Goal: Task Accomplishment & Management: Use online tool/utility

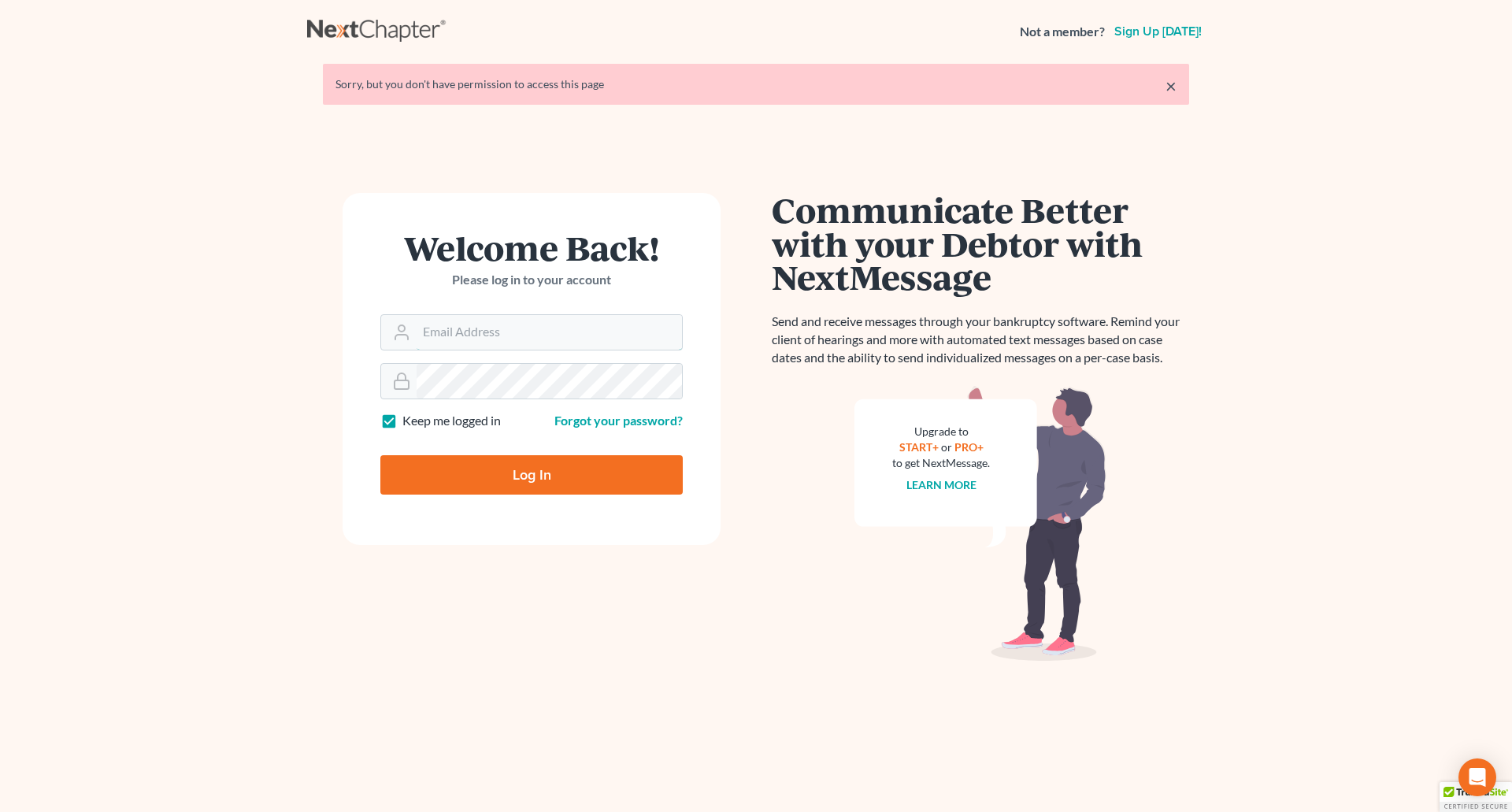
type input "[PERSON_NAME][EMAIL_ADDRESS][DOMAIN_NAME]"
click at [525, 468] on input "Log In" at bounding box center [532, 475] width 302 height 40
type input "Thinking..."
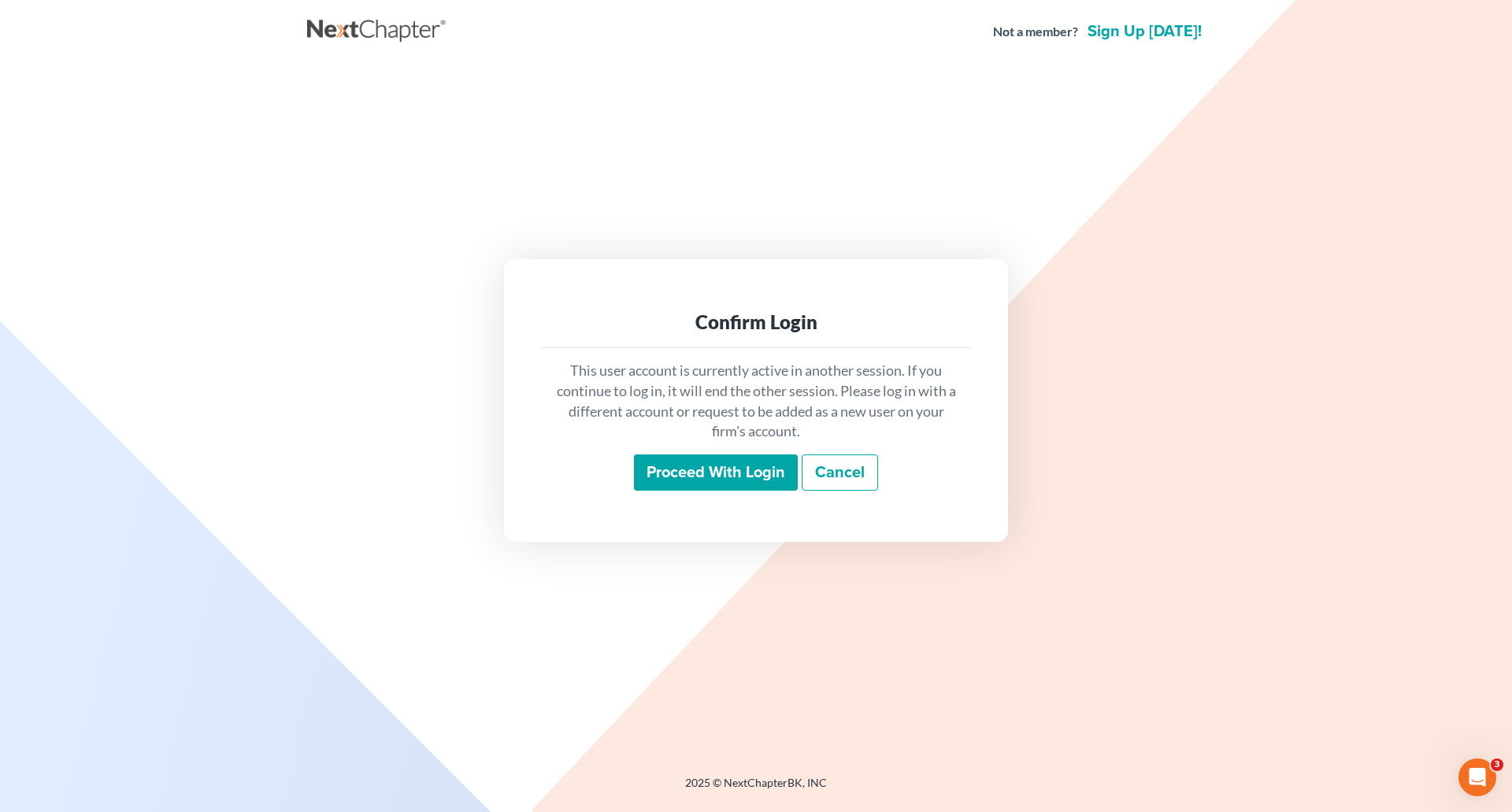
click at [708, 467] on input "Proceed with login" at bounding box center [715, 473] width 164 height 36
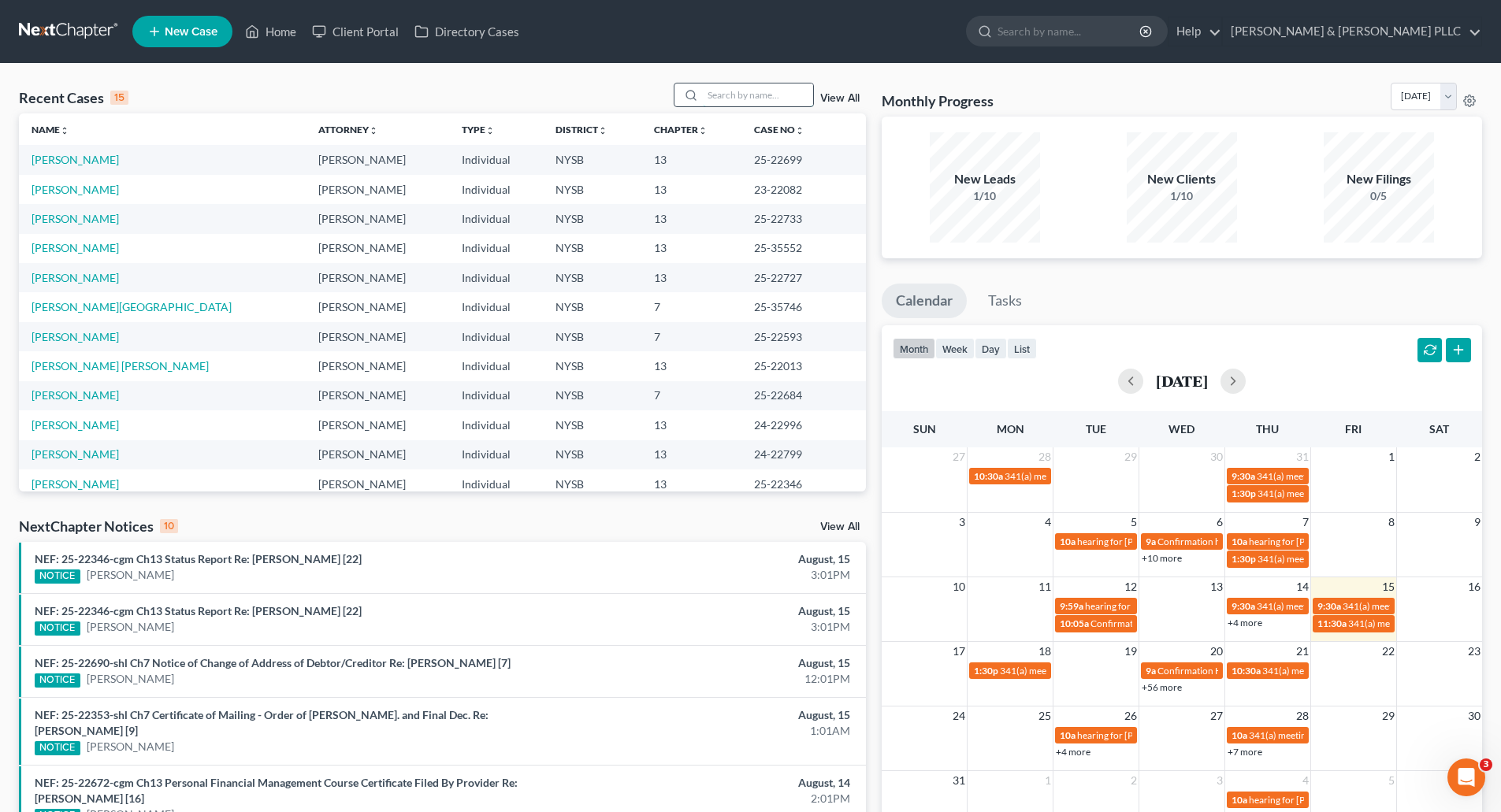
click at [723, 93] on input "search" at bounding box center [758, 94] width 110 height 23
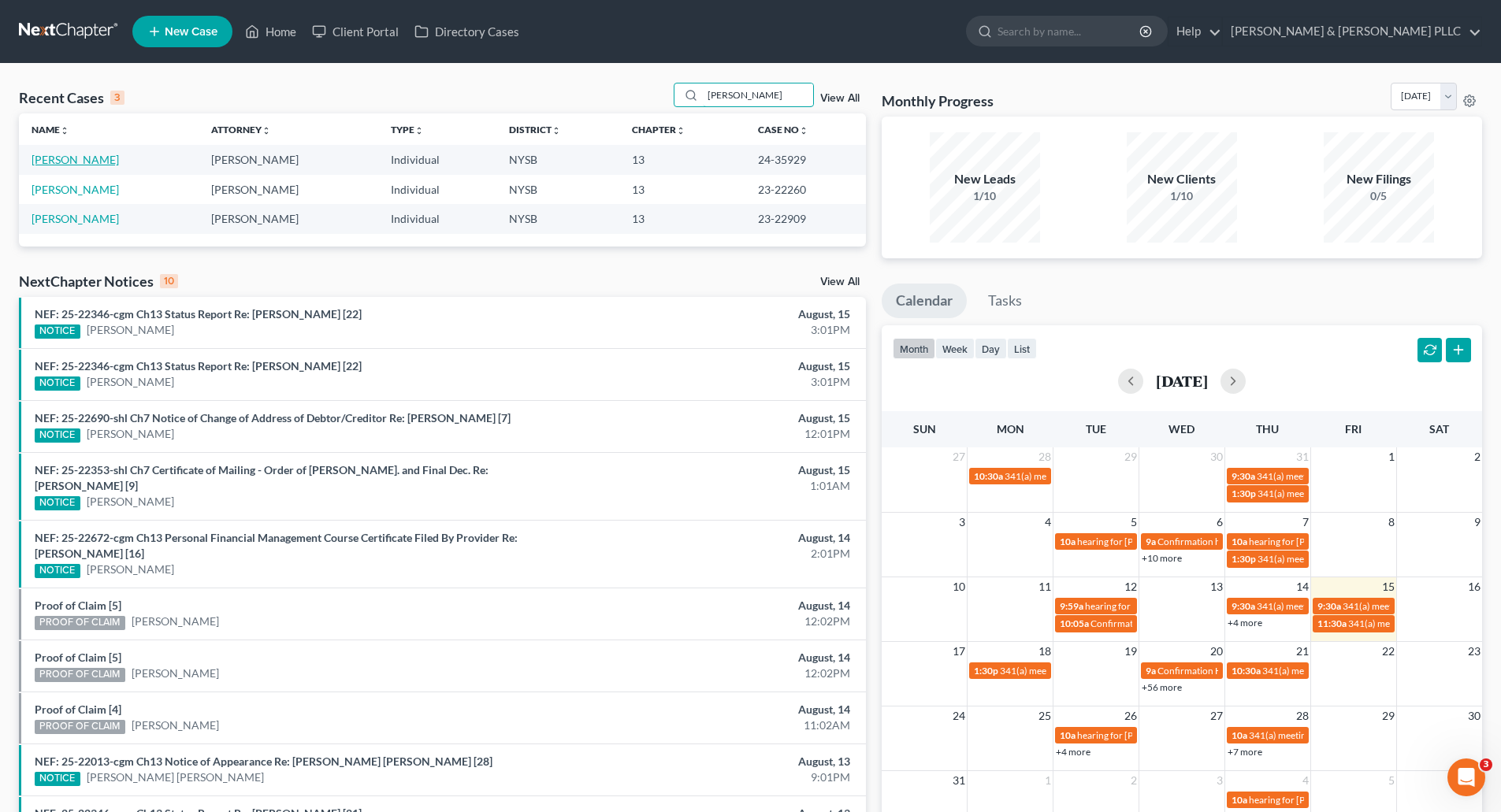
type input "EDWARDS"
click at [94, 158] on link "Edwards, Shane" at bounding box center [75, 159] width 88 height 14
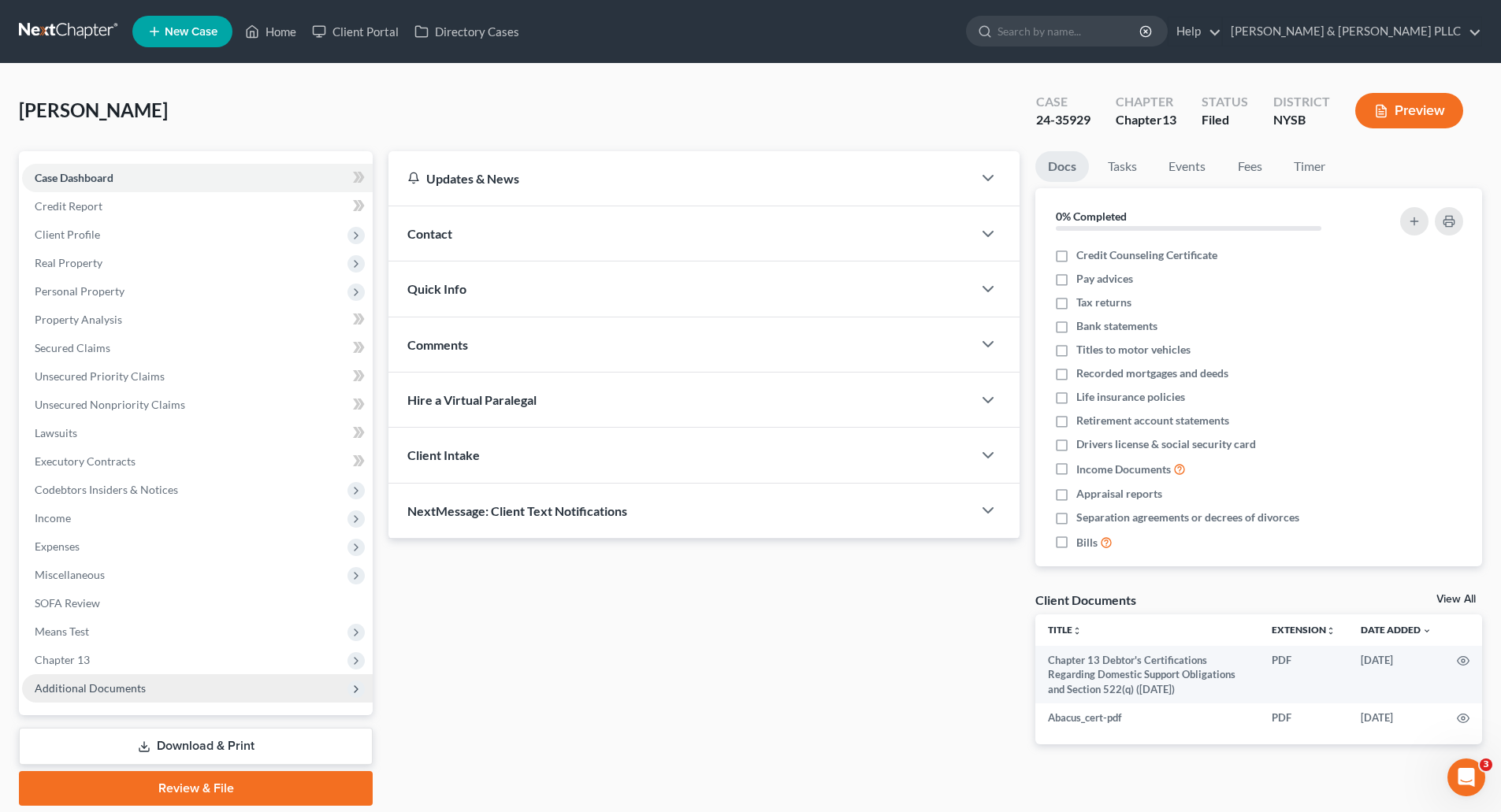
click at [129, 687] on span "Additional Documents" at bounding box center [90, 687] width 111 height 14
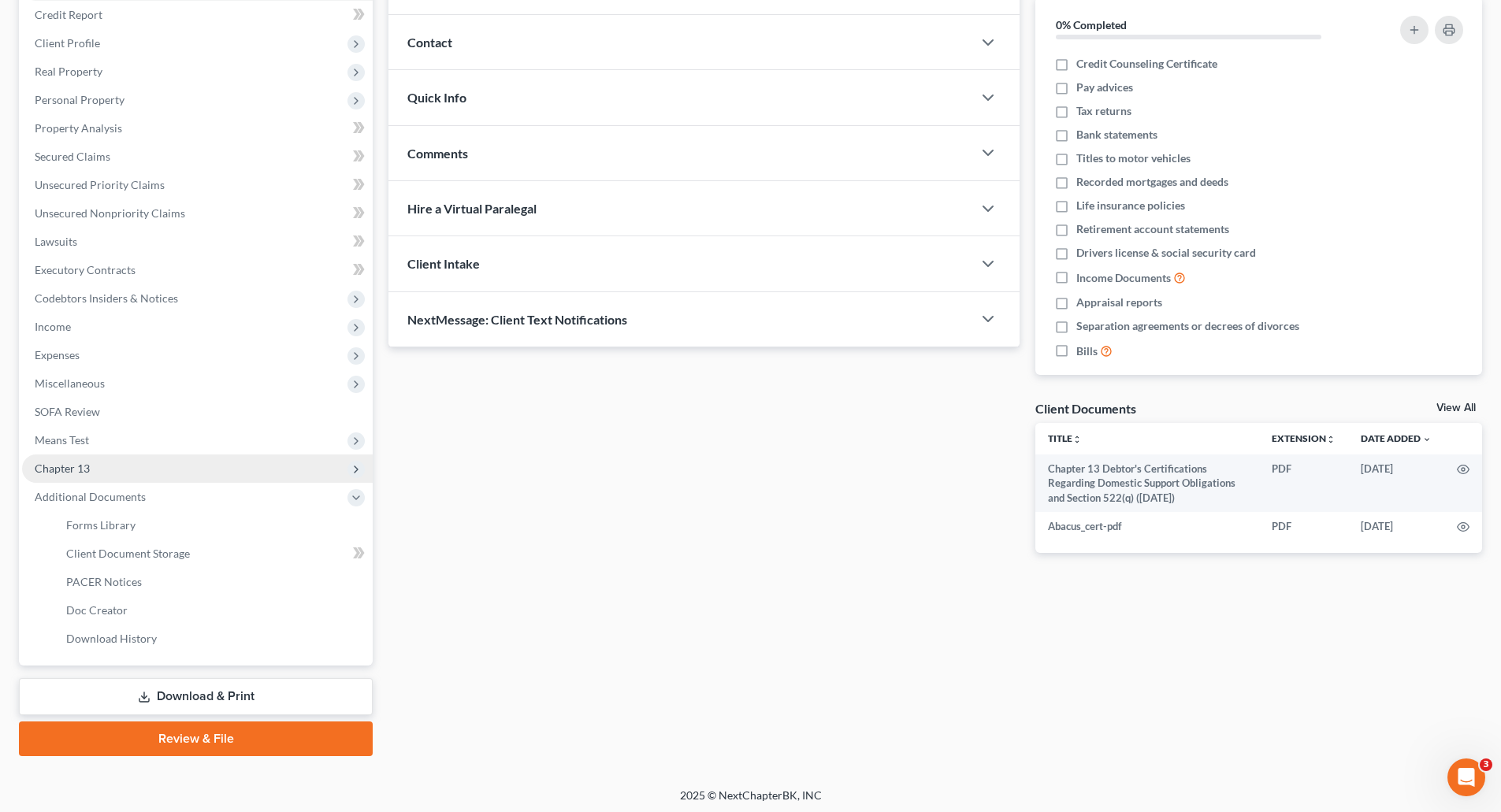
scroll to position [195, 0]
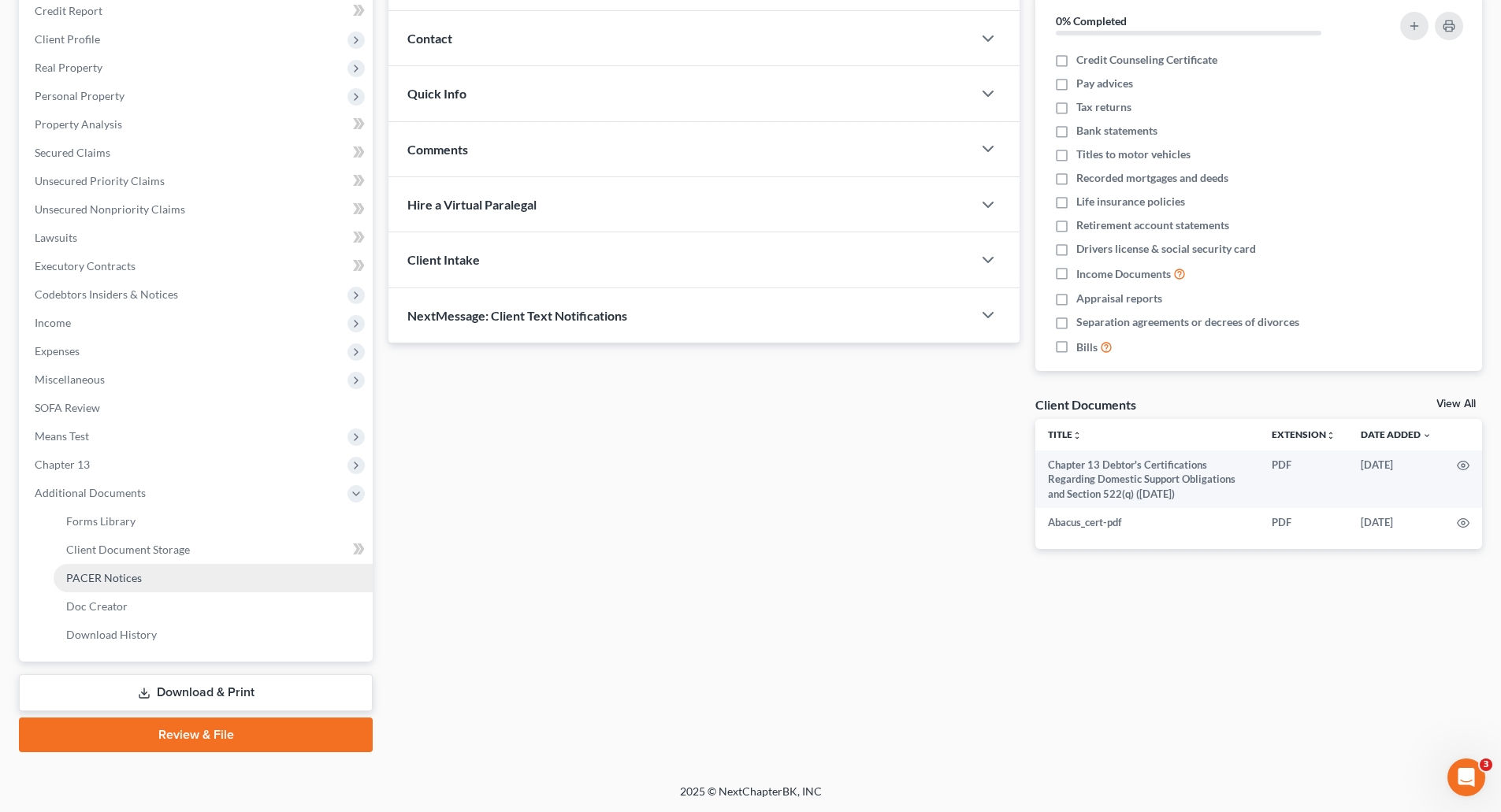
click at [128, 579] on span "PACER Notices" at bounding box center [104, 577] width 76 height 14
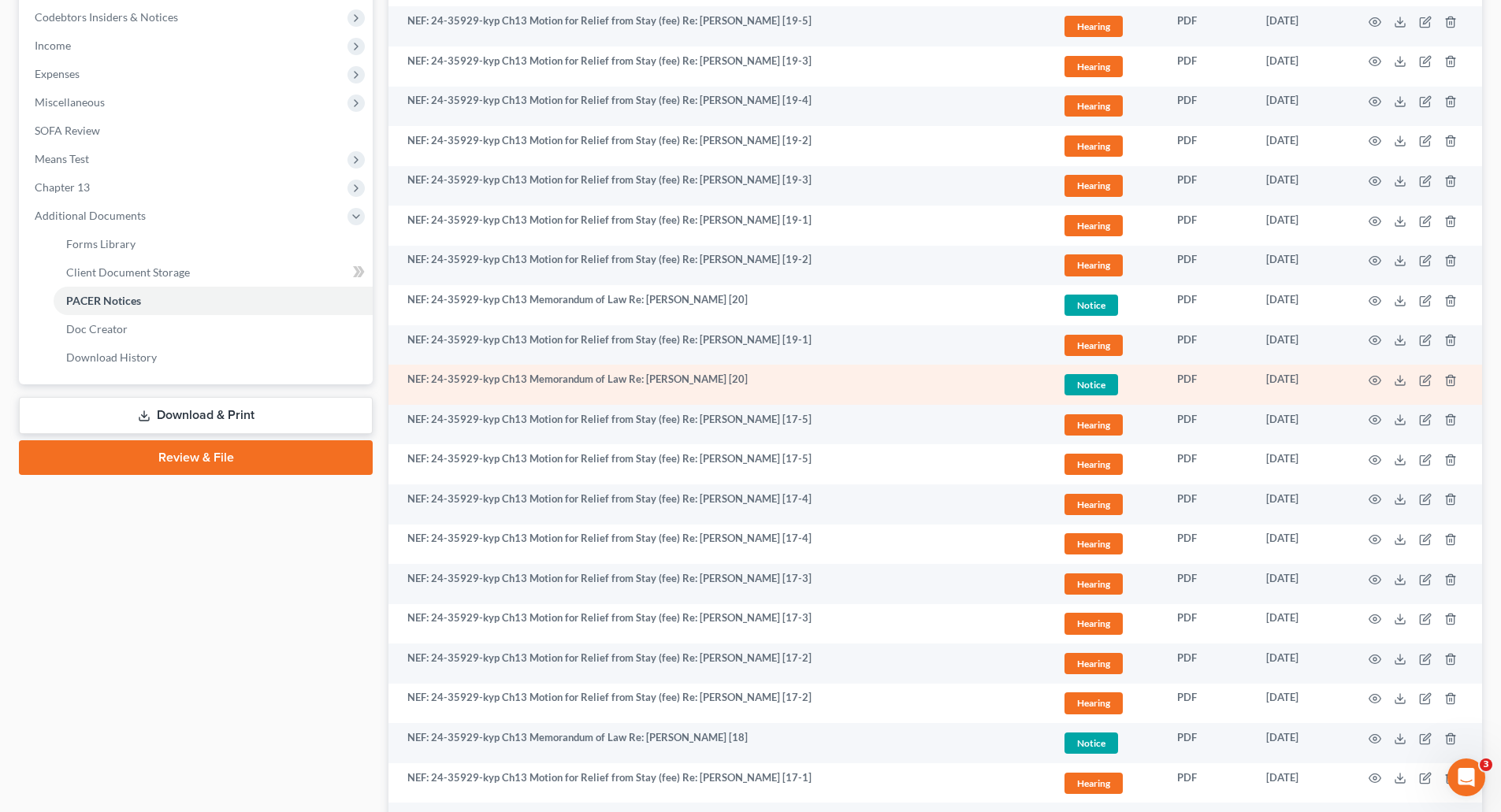
scroll to position [393, 0]
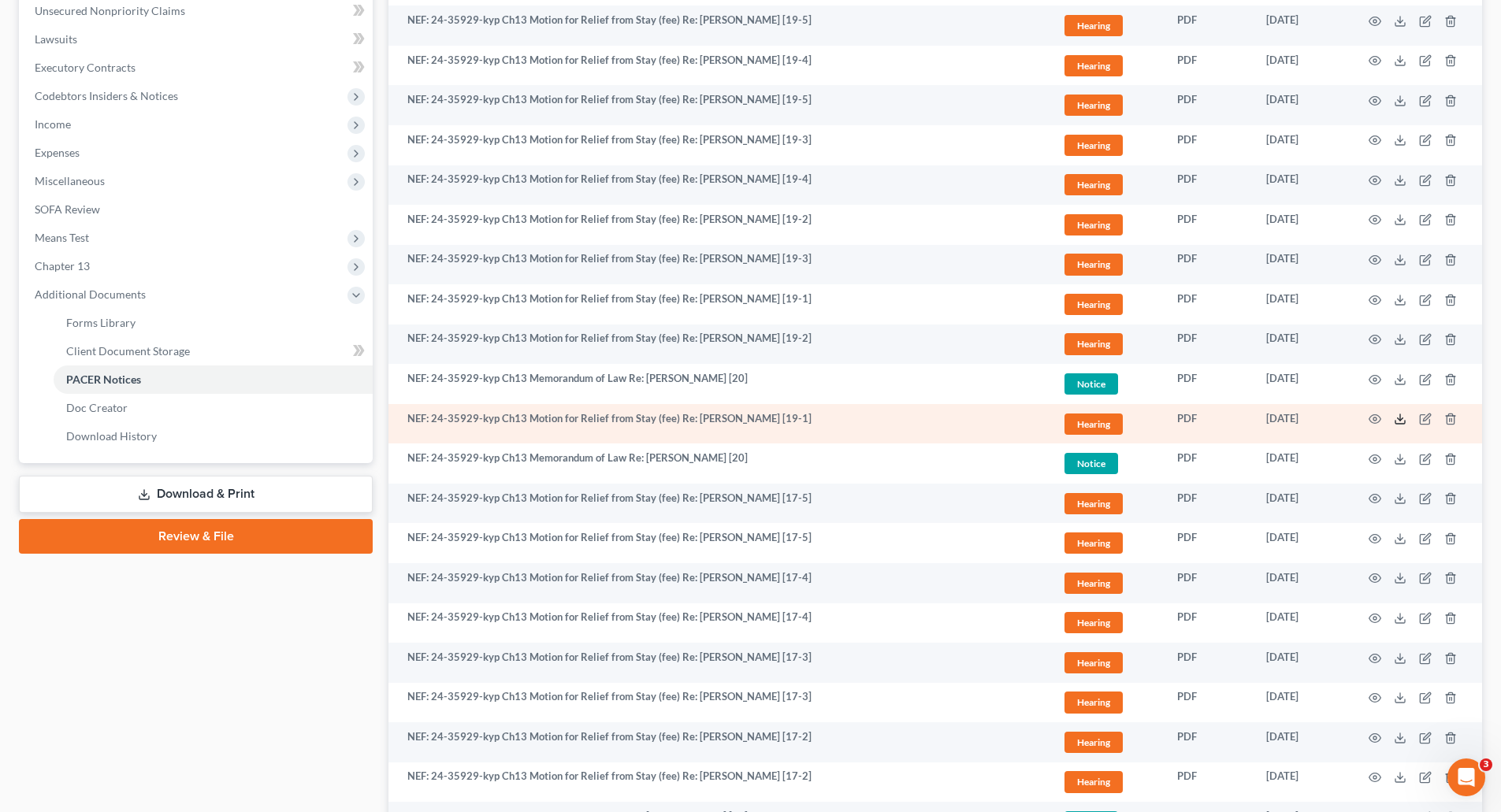
click at [1400, 418] on icon at bounding box center [1401, 419] width 13 height 13
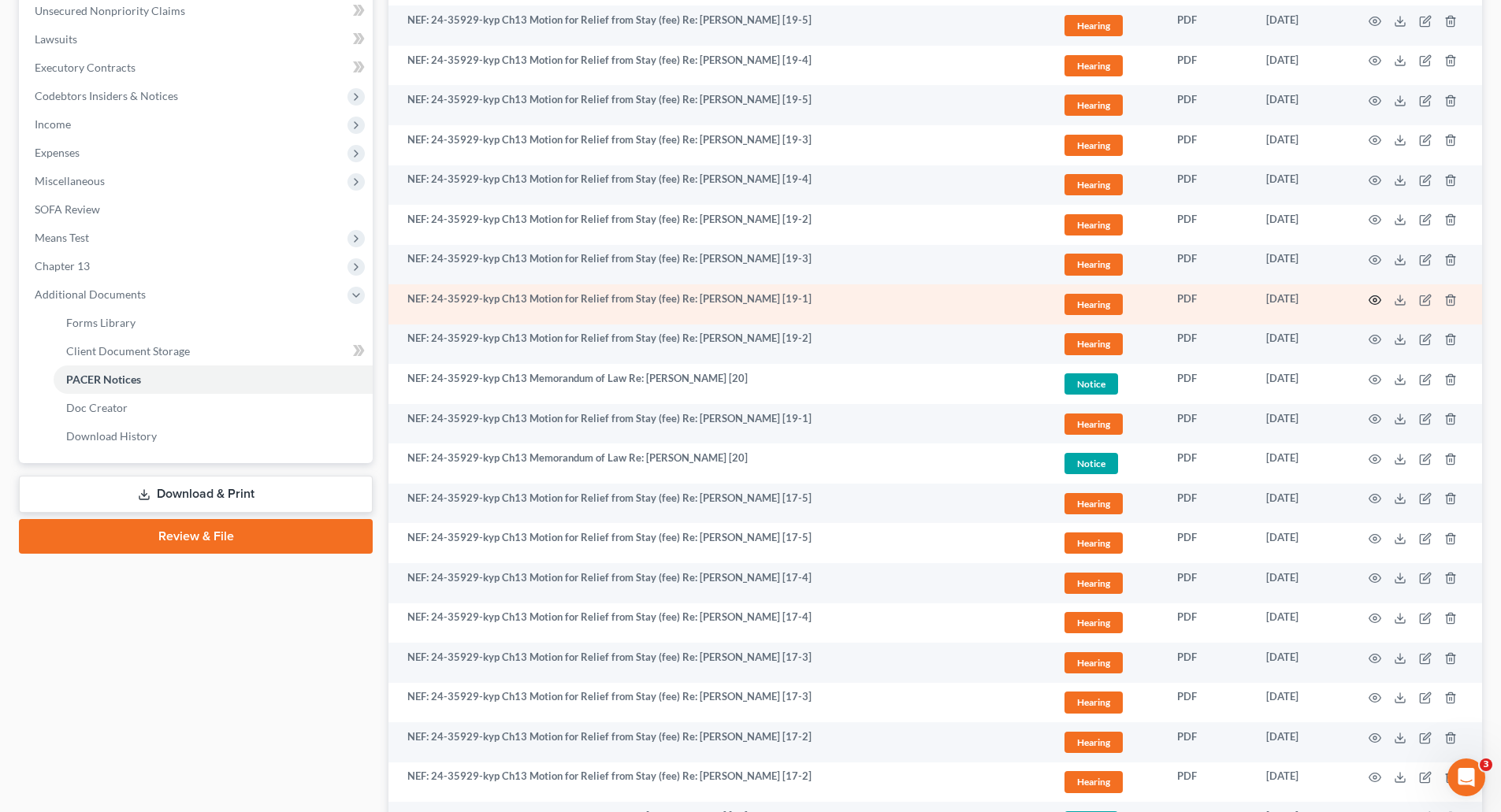
click at [1373, 296] on icon "button" at bounding box center [1375, 300] width 12 height 9
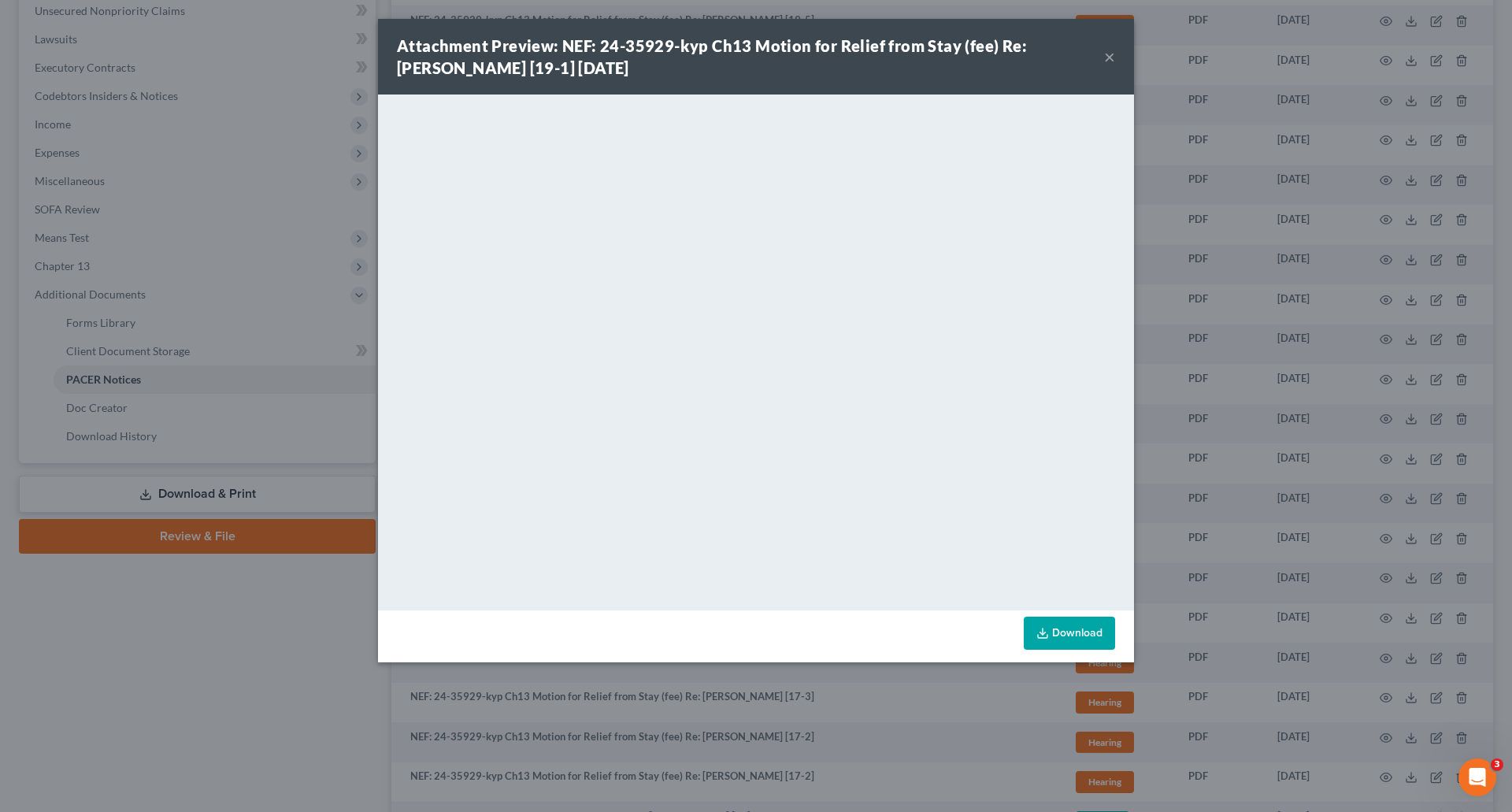
click at [1110, 52] on button "×" at bounding box center [1110, 56] width 11 height 19
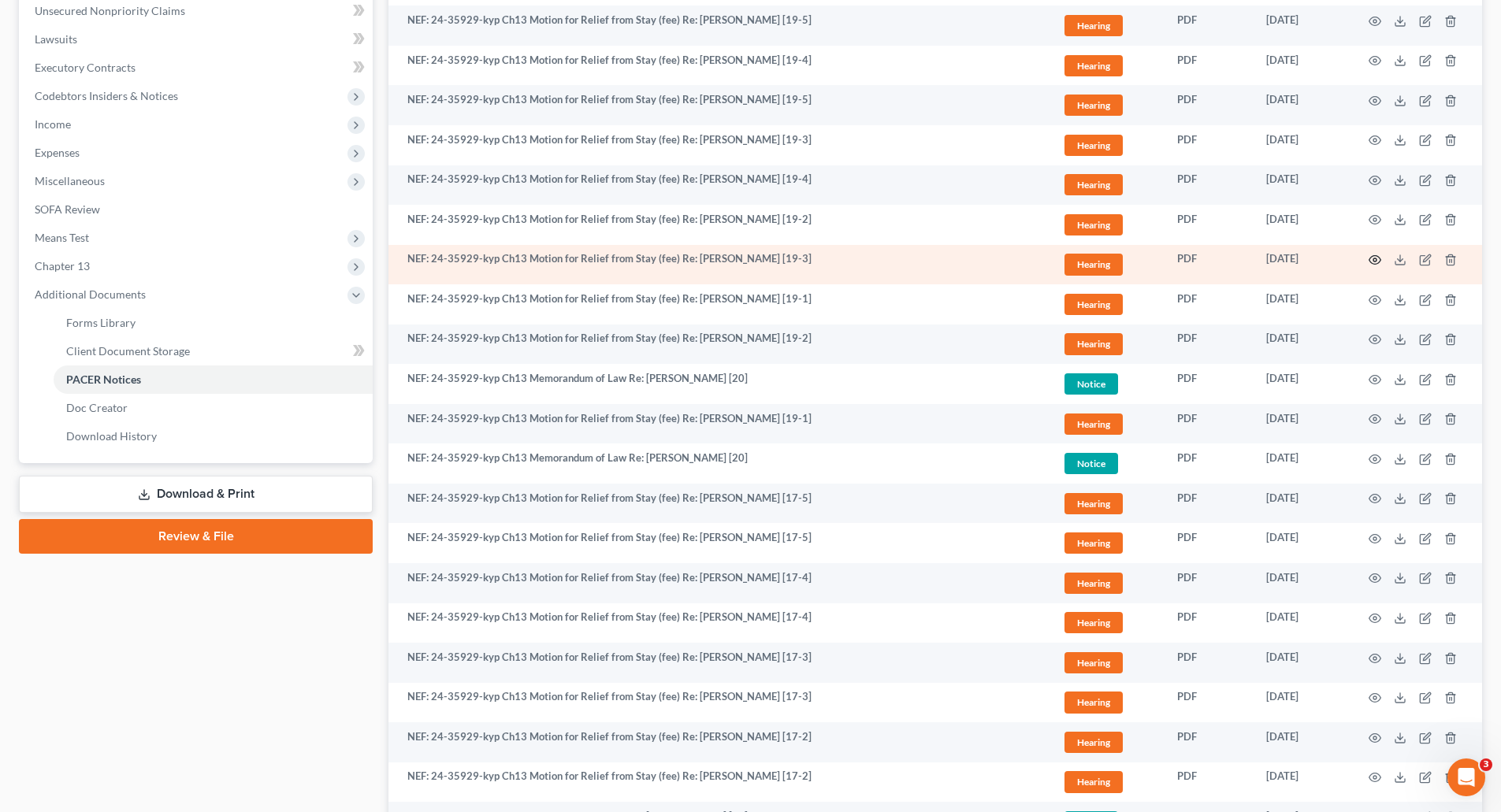
click at [1374, 253] on icon "button" at bounding box center [1375, 260] width 13 height 13
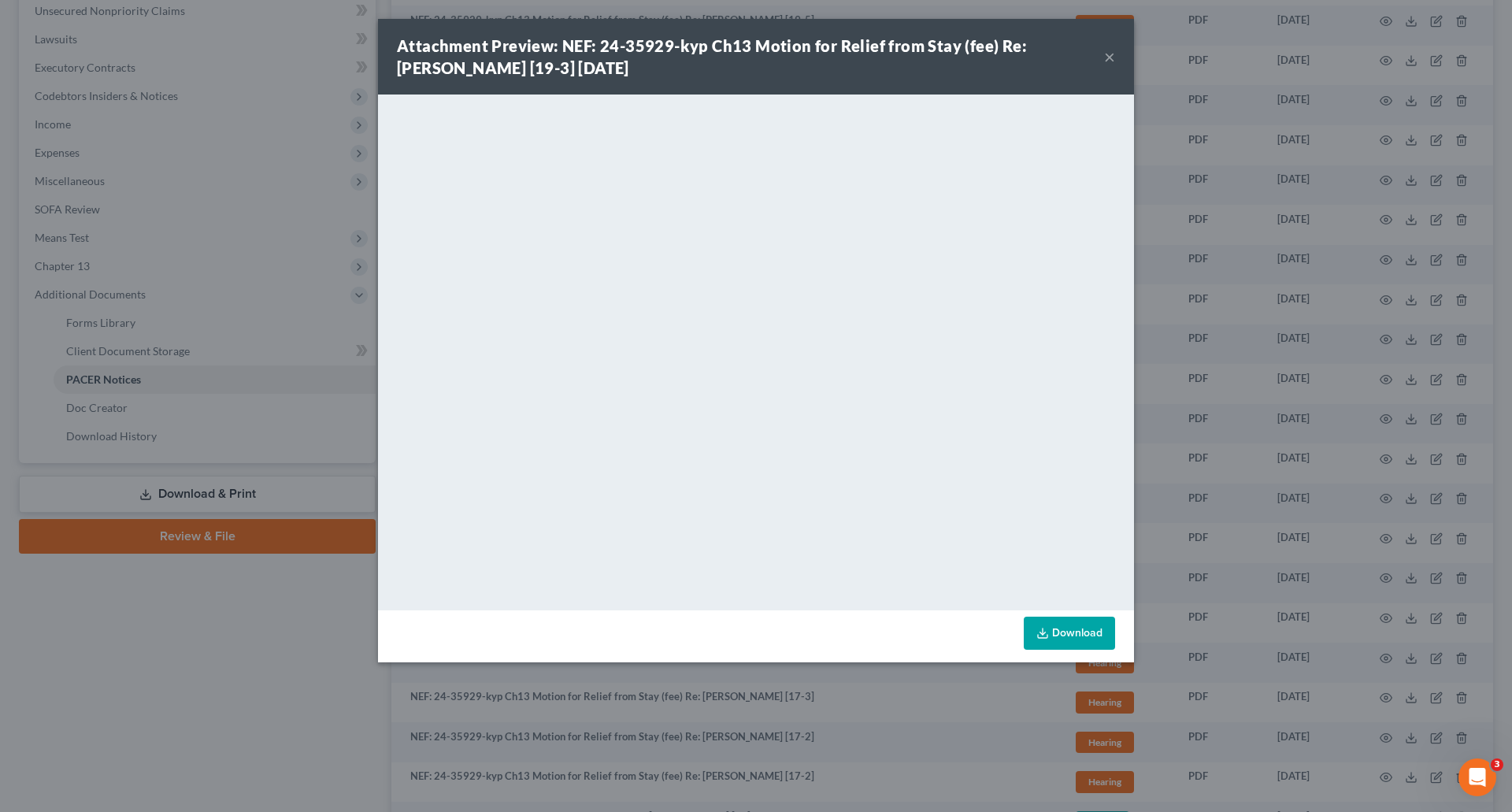
click at [1110, 57] on button "×" at bounding box center [1110, 56] width 11 height 19
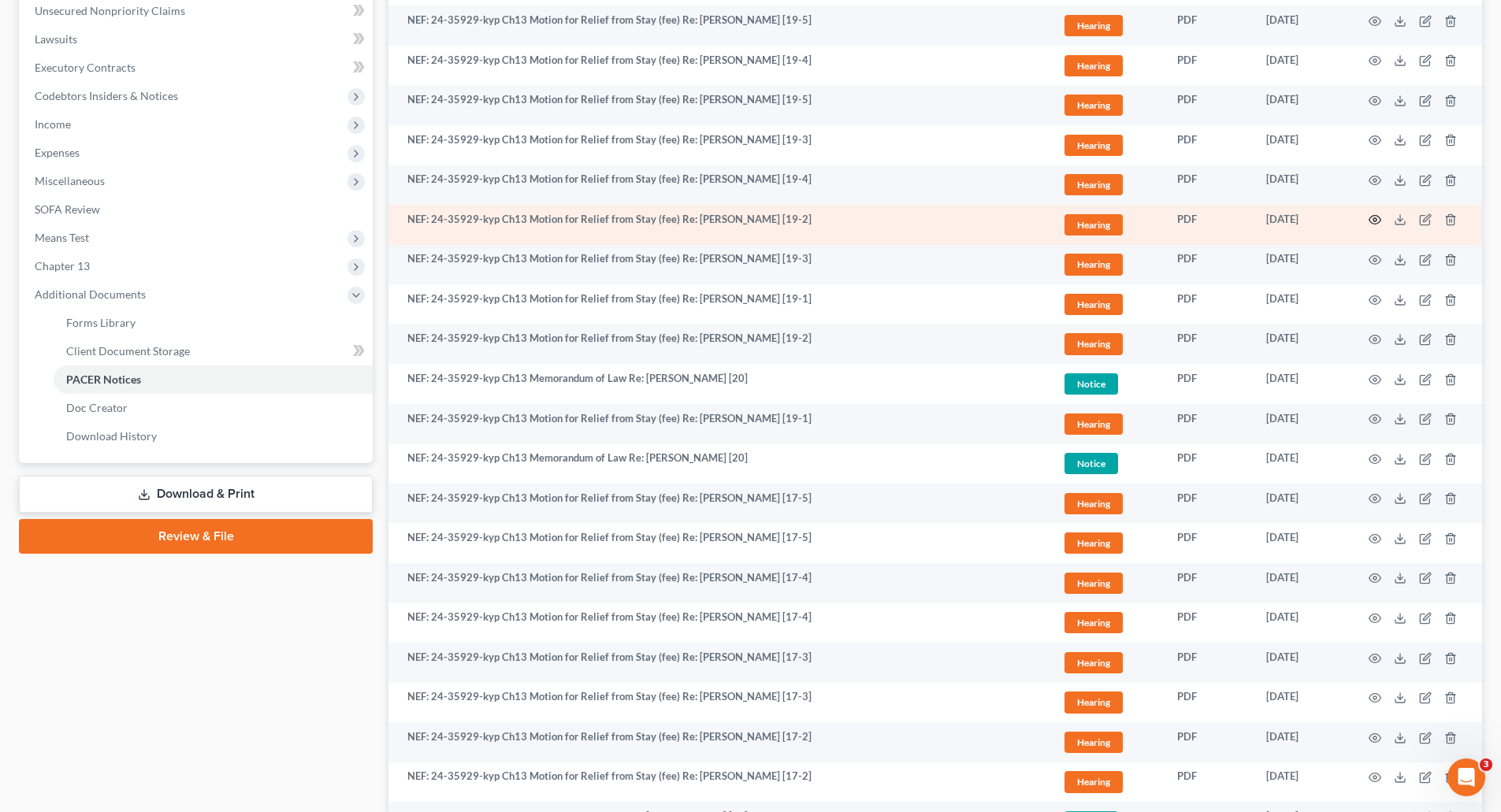
click at [1373, 218] on icon "button" at bounding box center [1375, 220] width 13 height 13
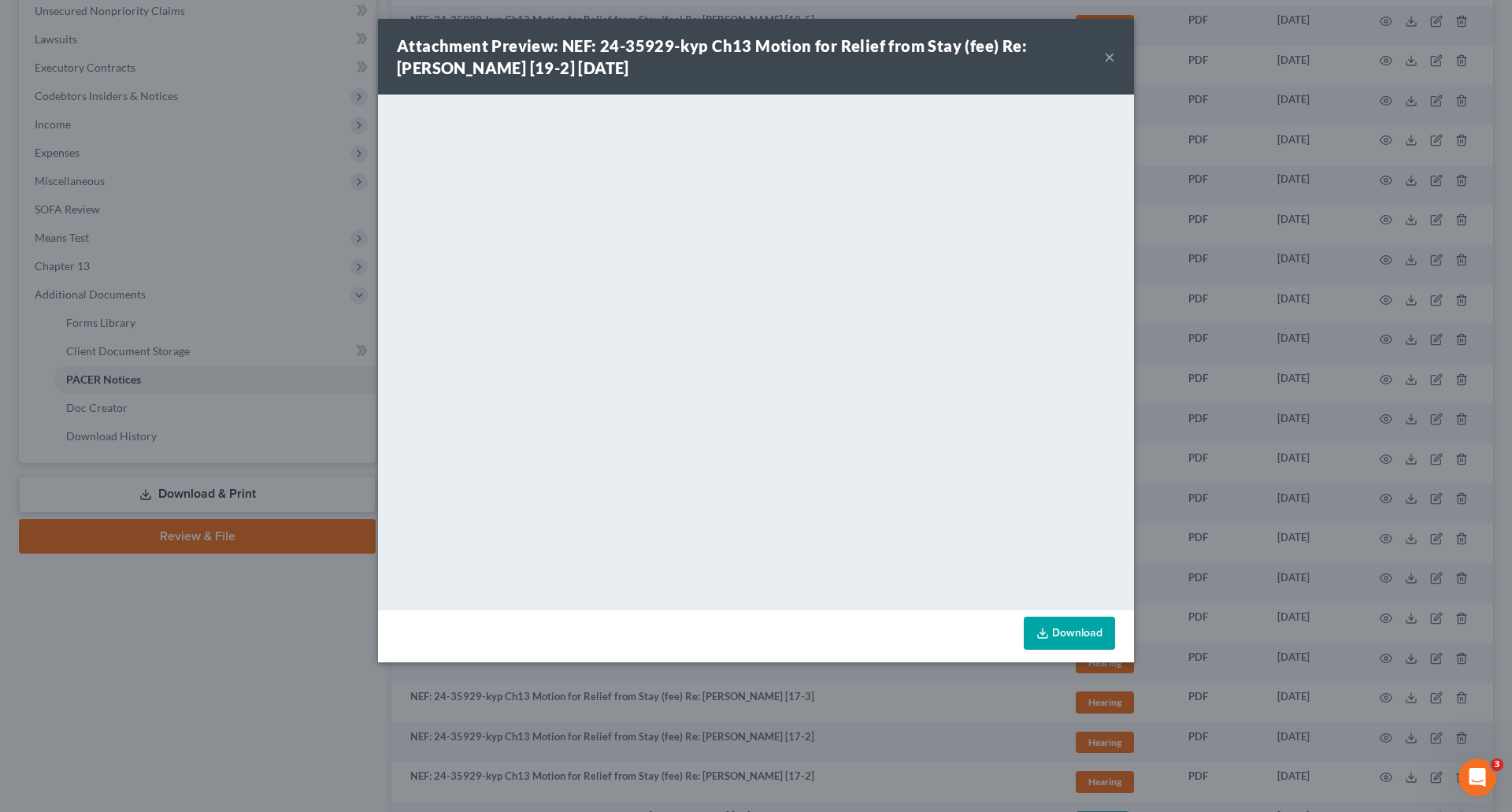
click at [1110, 53] on button "×" at bounding box center [1110, 56] width 11 height 19
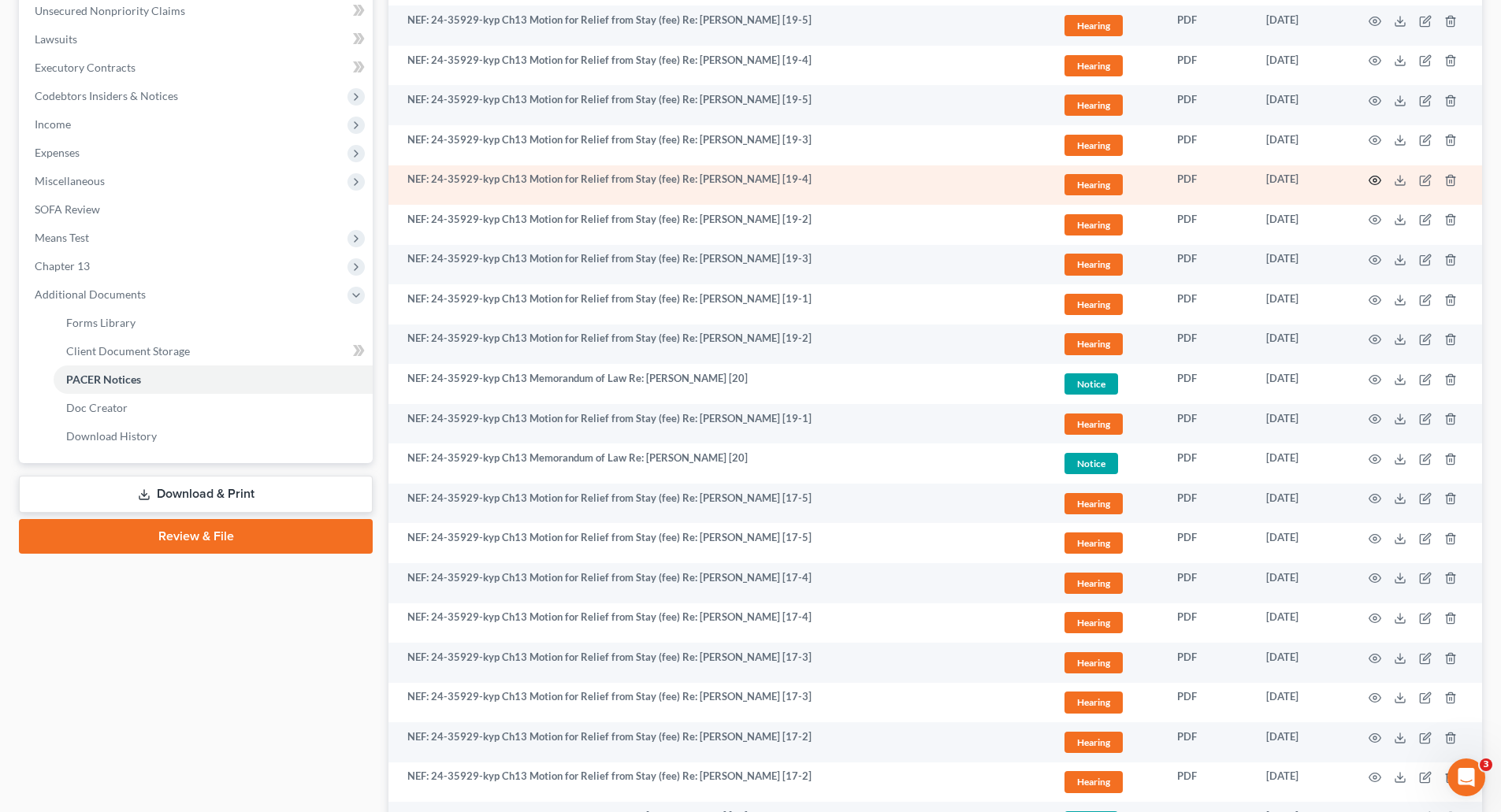
click at [1375, 176] on icon "button" at bounding box center [1375, 181] width 12 height 9
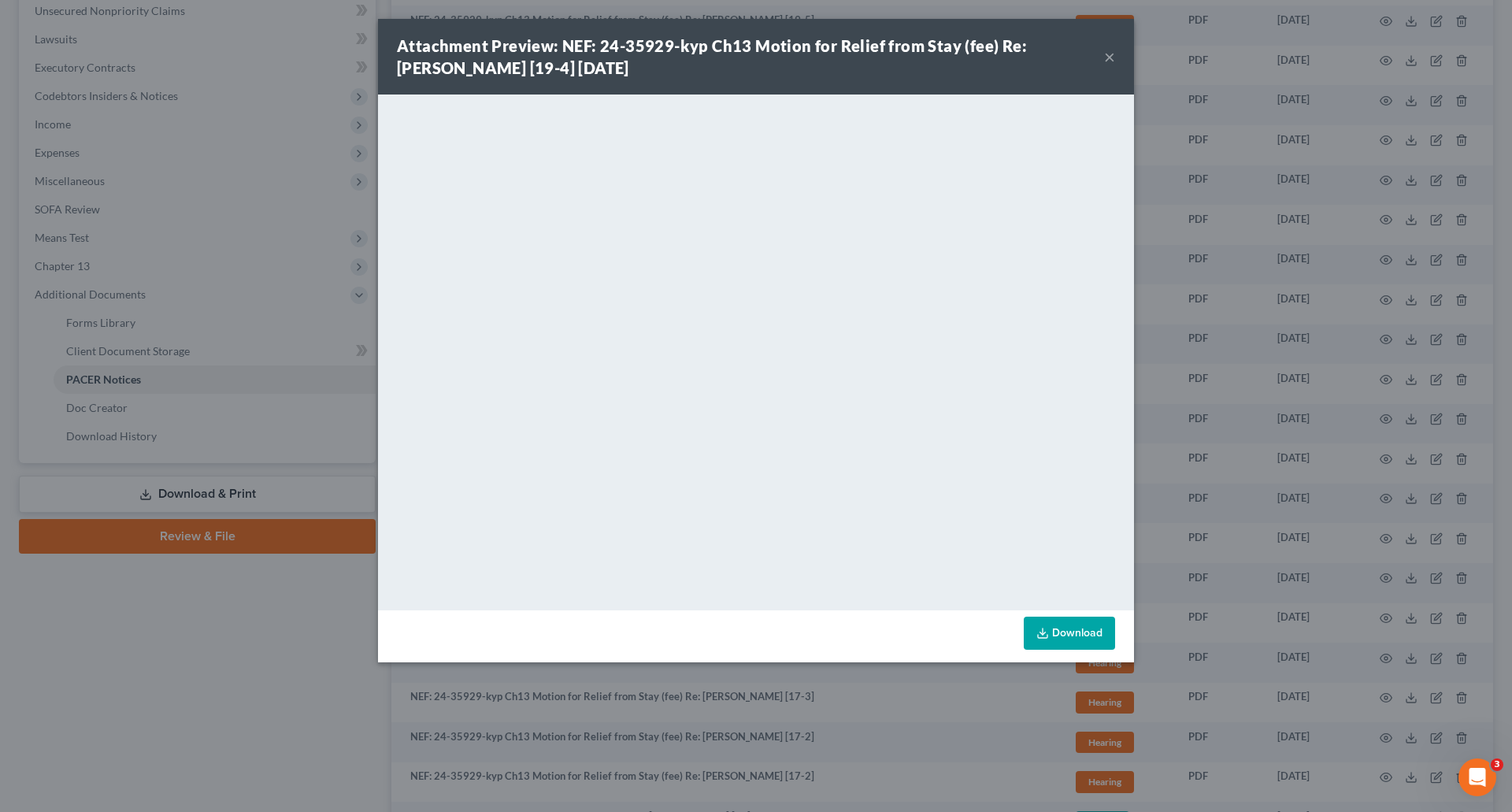
click at [1108, 52] on button "×" at bounding box center [1110, 56] width 11 height 19
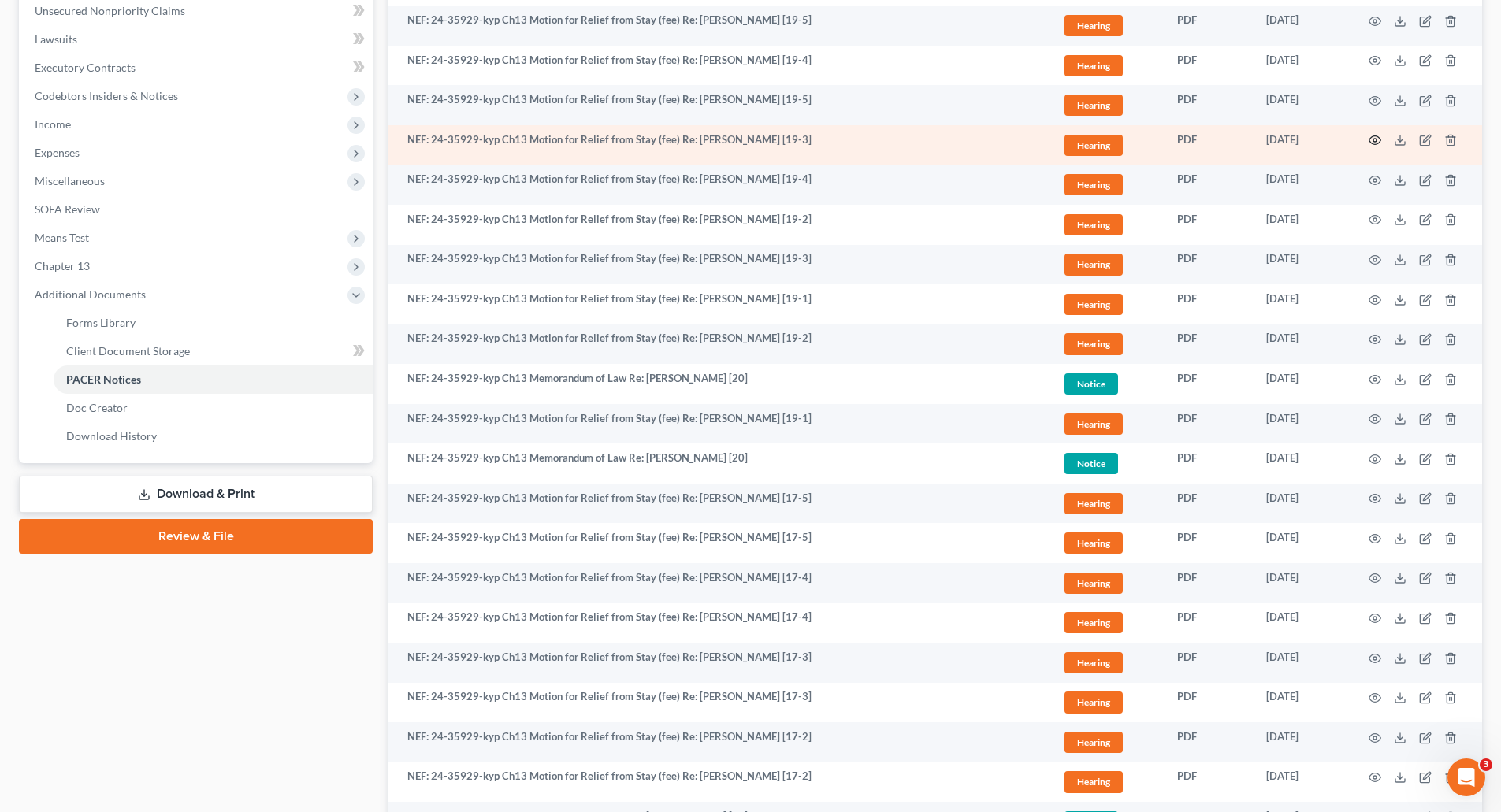
click at [1373, 137] on icon "button" at bounding box center [1375, 140] width 13 height 13
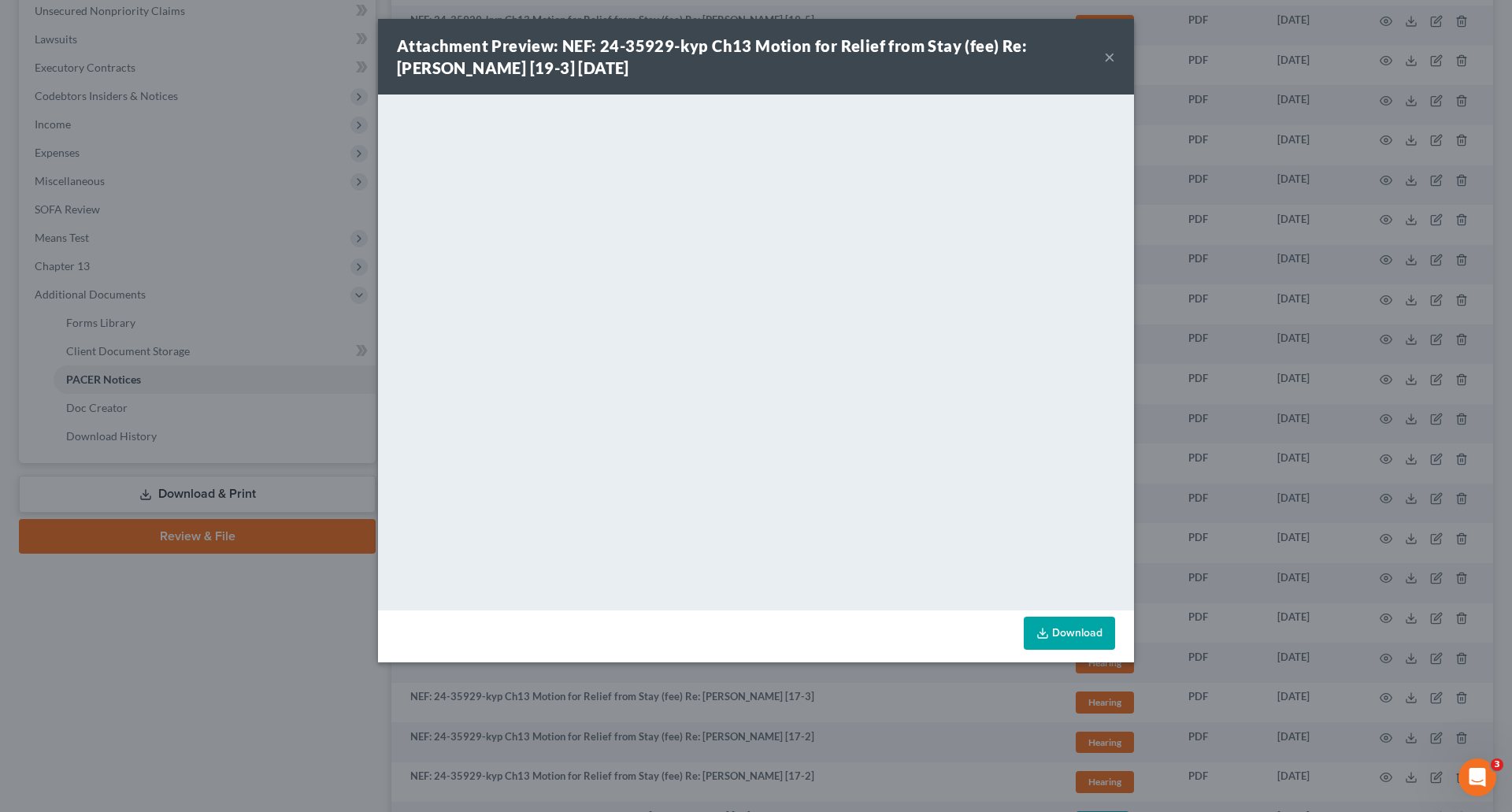
click at [1106, 58] on button "×" at bounding box center [1110, 56] width 11 height 19
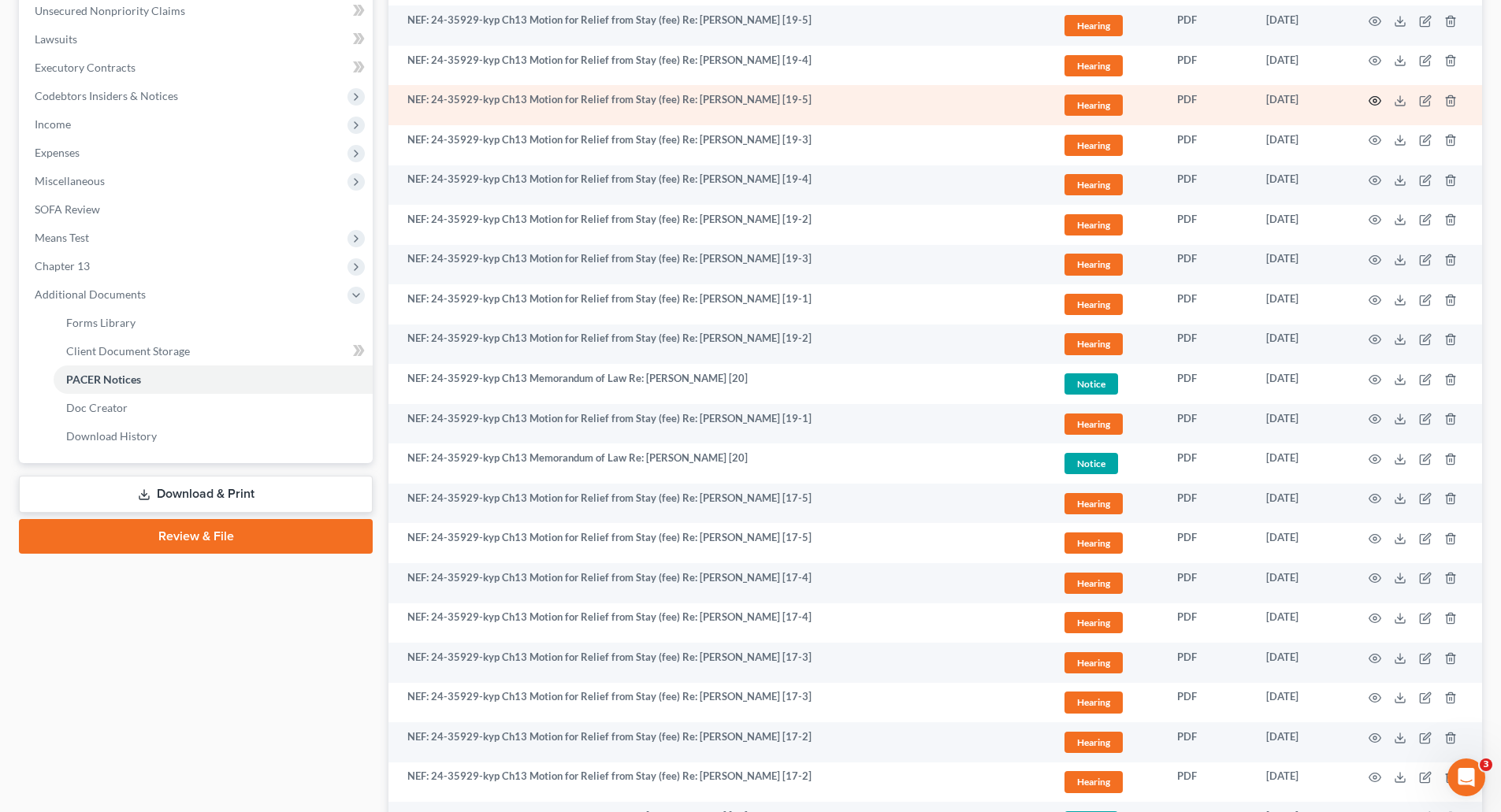
click at [1371, 100] on icon "button" at bounding box center [1375, 101] width 13 height 13
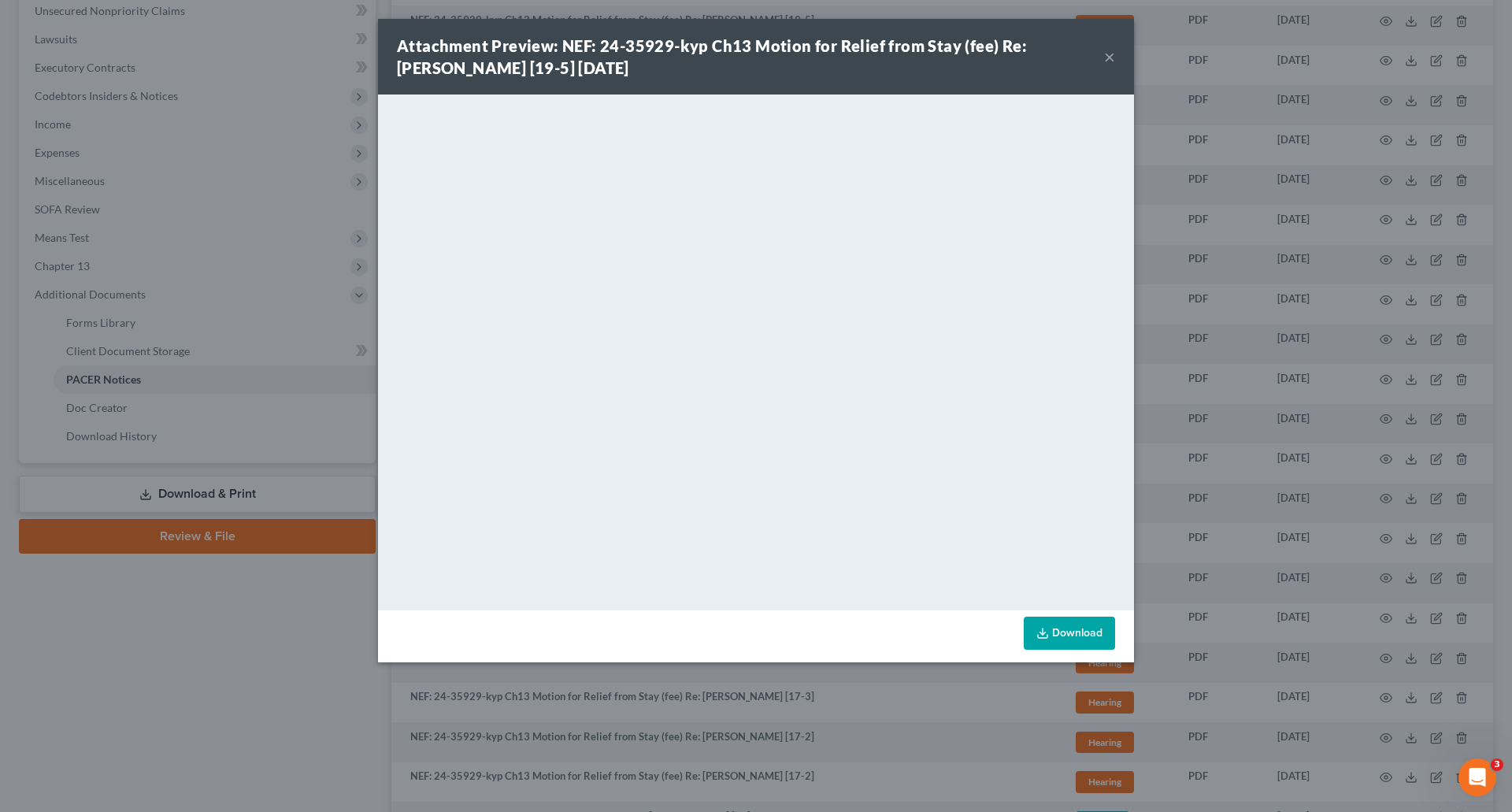
click at [1104, 51] on button "×" at bounding box center [1110, 56] width 11 height 19
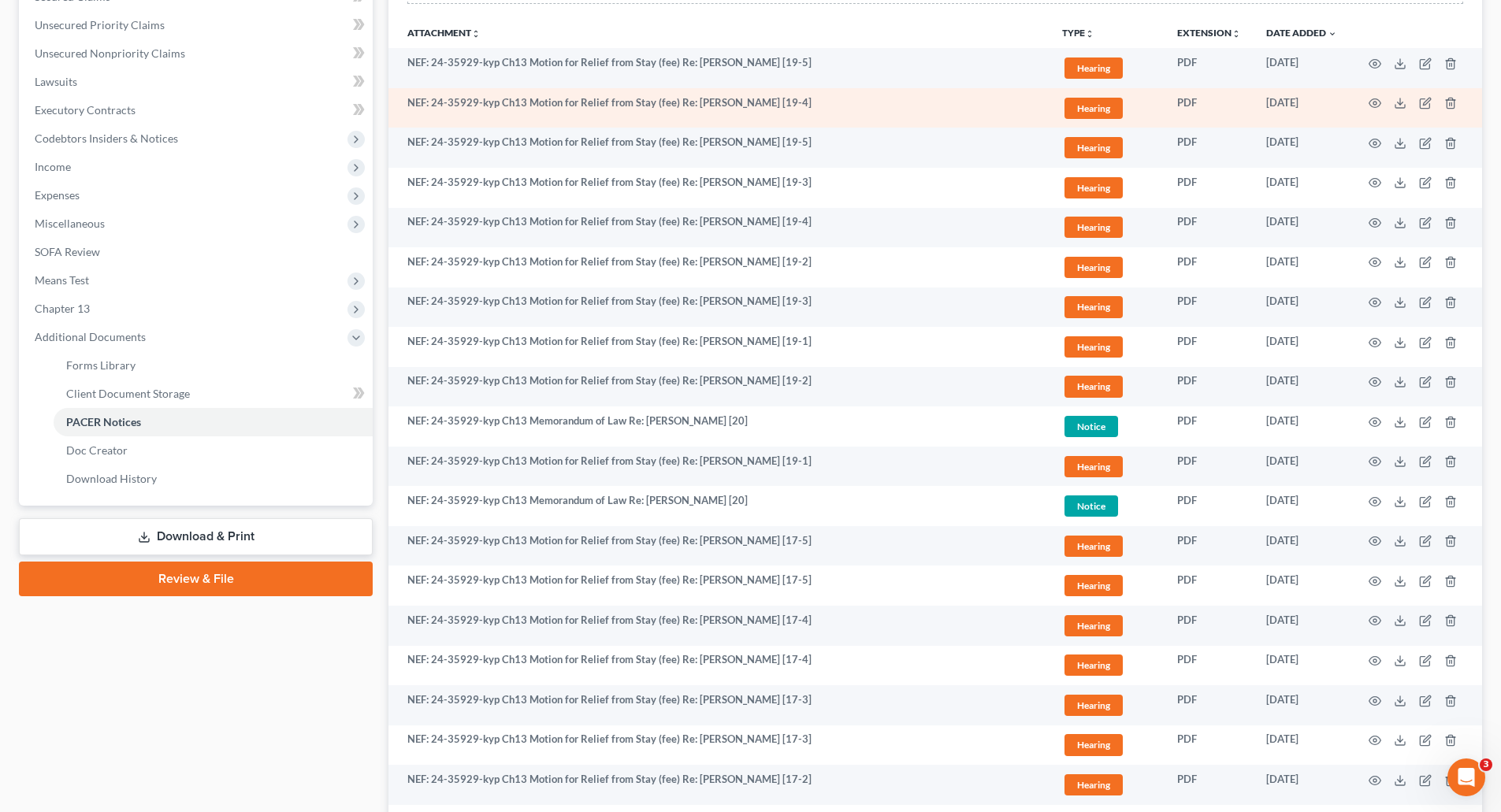
scroll to position [315, 0]
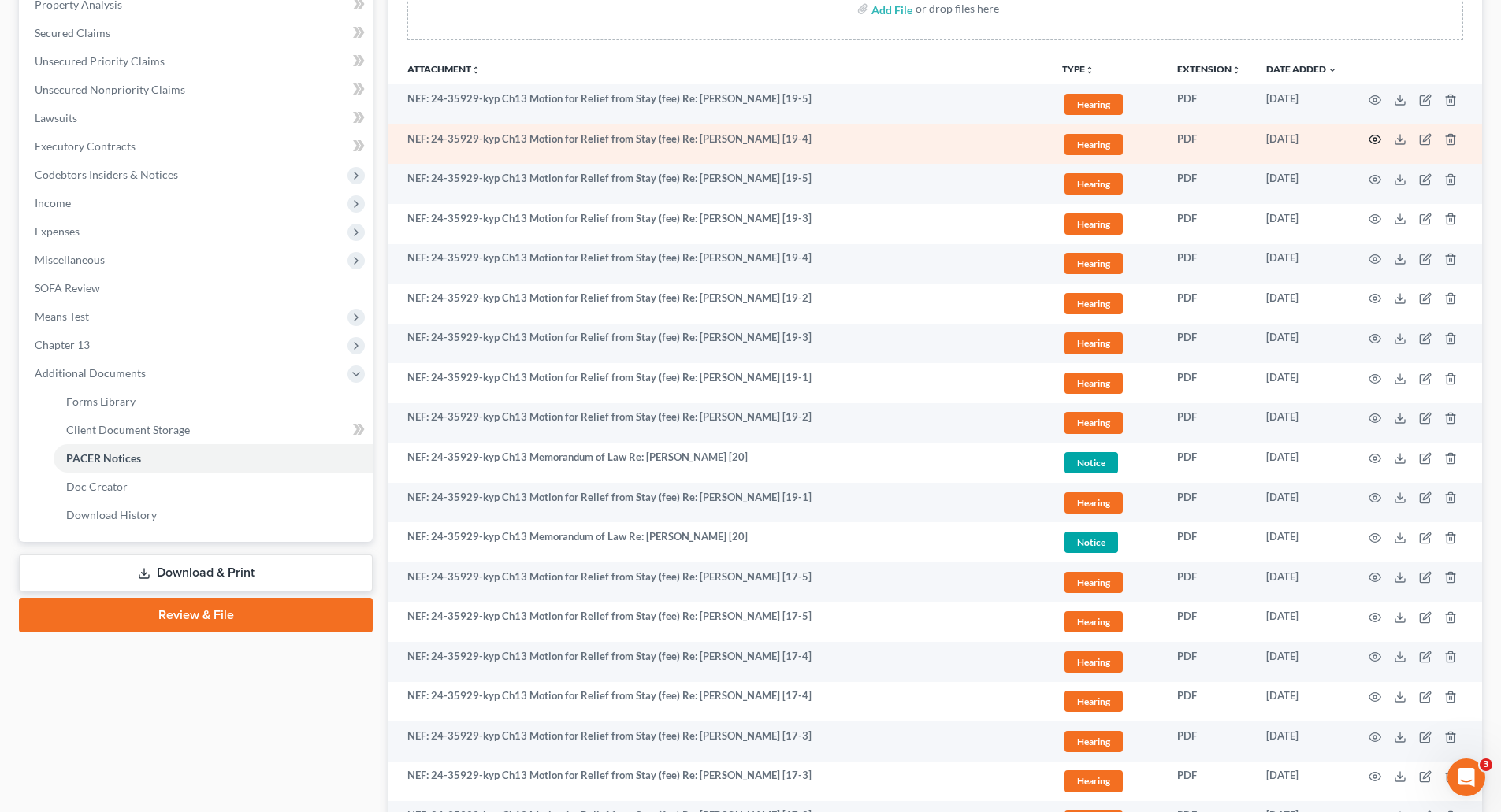
click at [1375, 137] on icon "button" at bounding box center [1375, 139] width 13 height 13
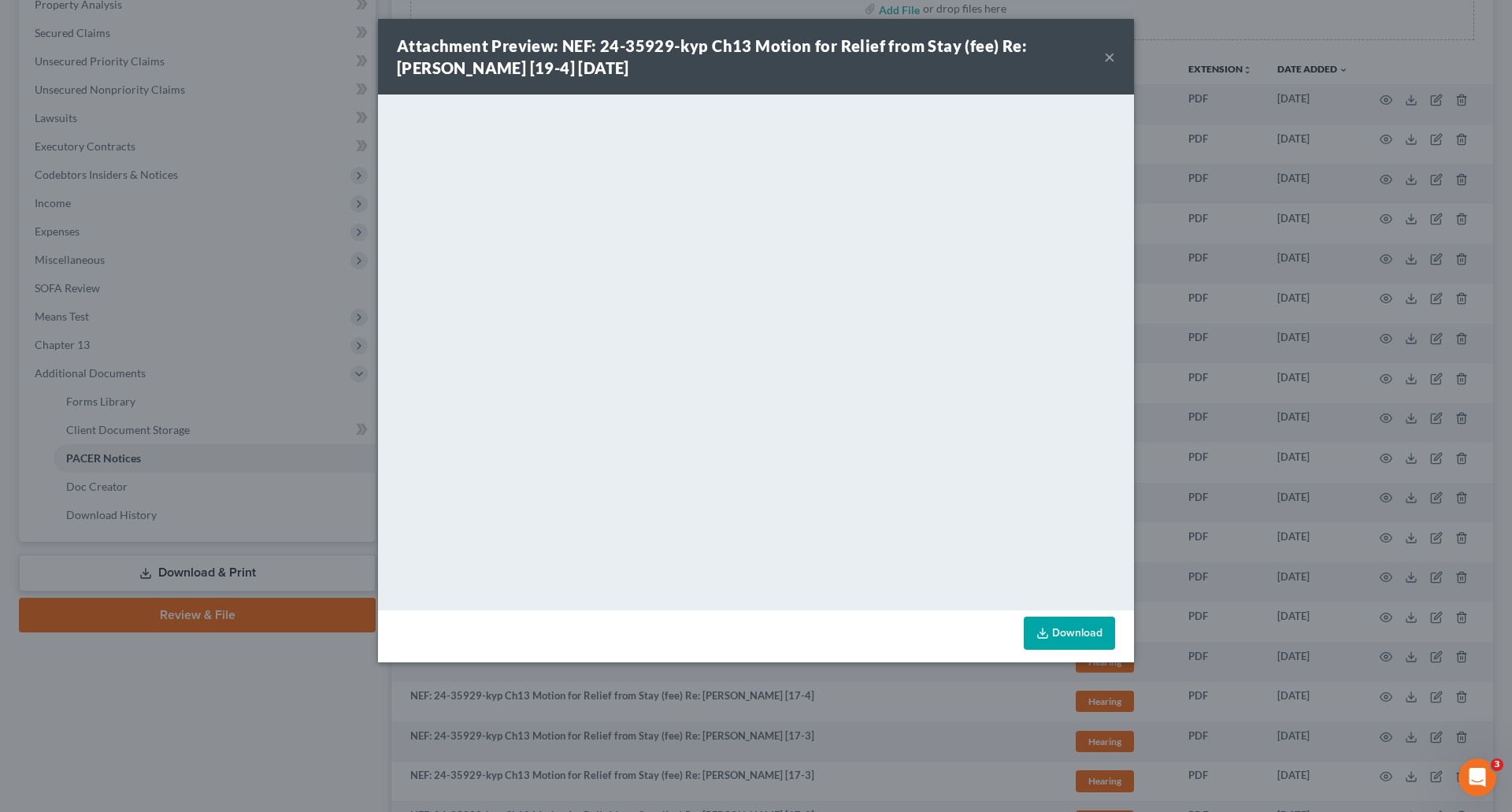
click at [1110, 57] on button "×" at bounding box center [1110, 56] width 11 height 19
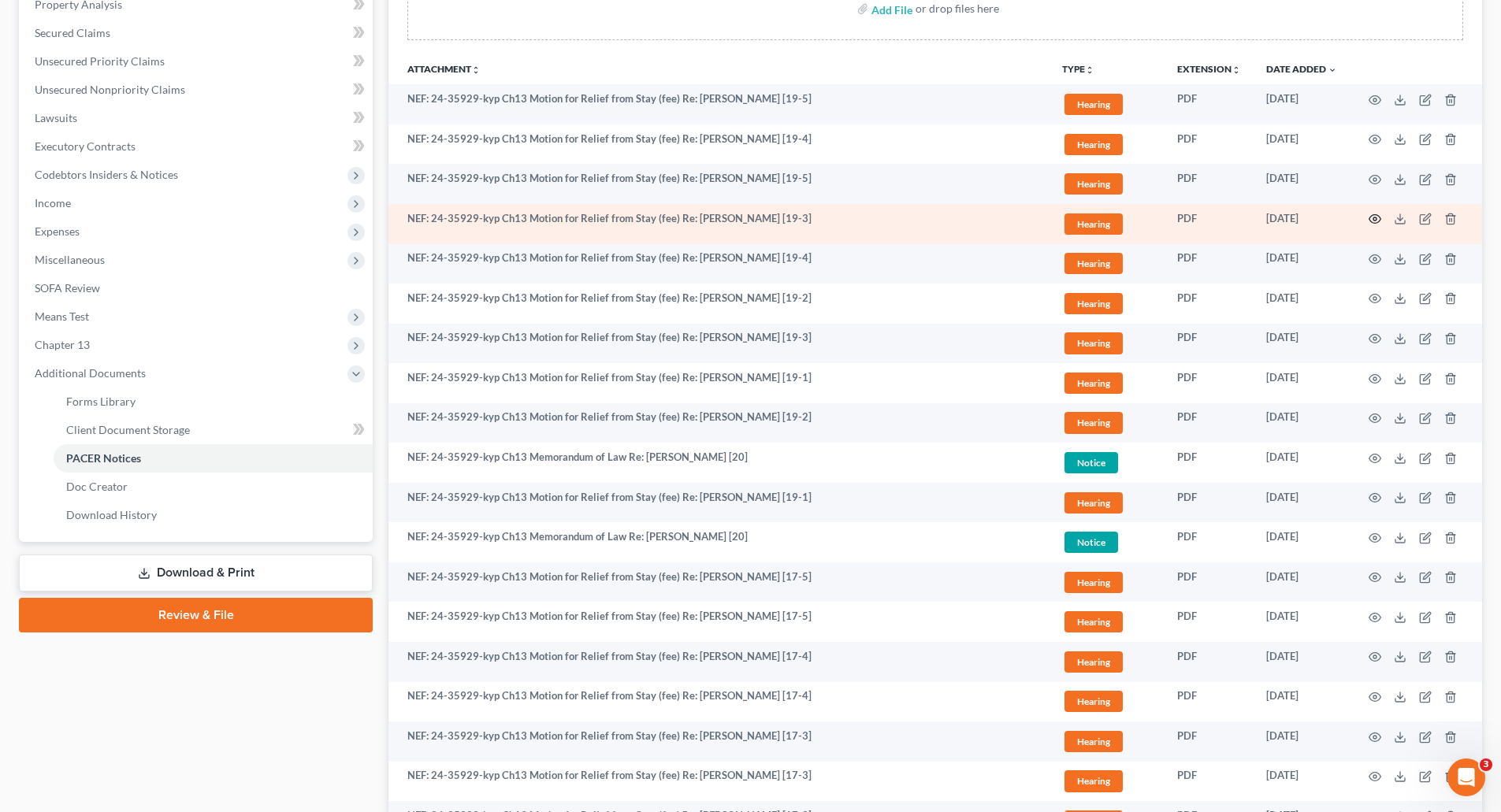
click at [1372, 215] on icon "button" at bounding box center [1375, 219] width 13 height 13
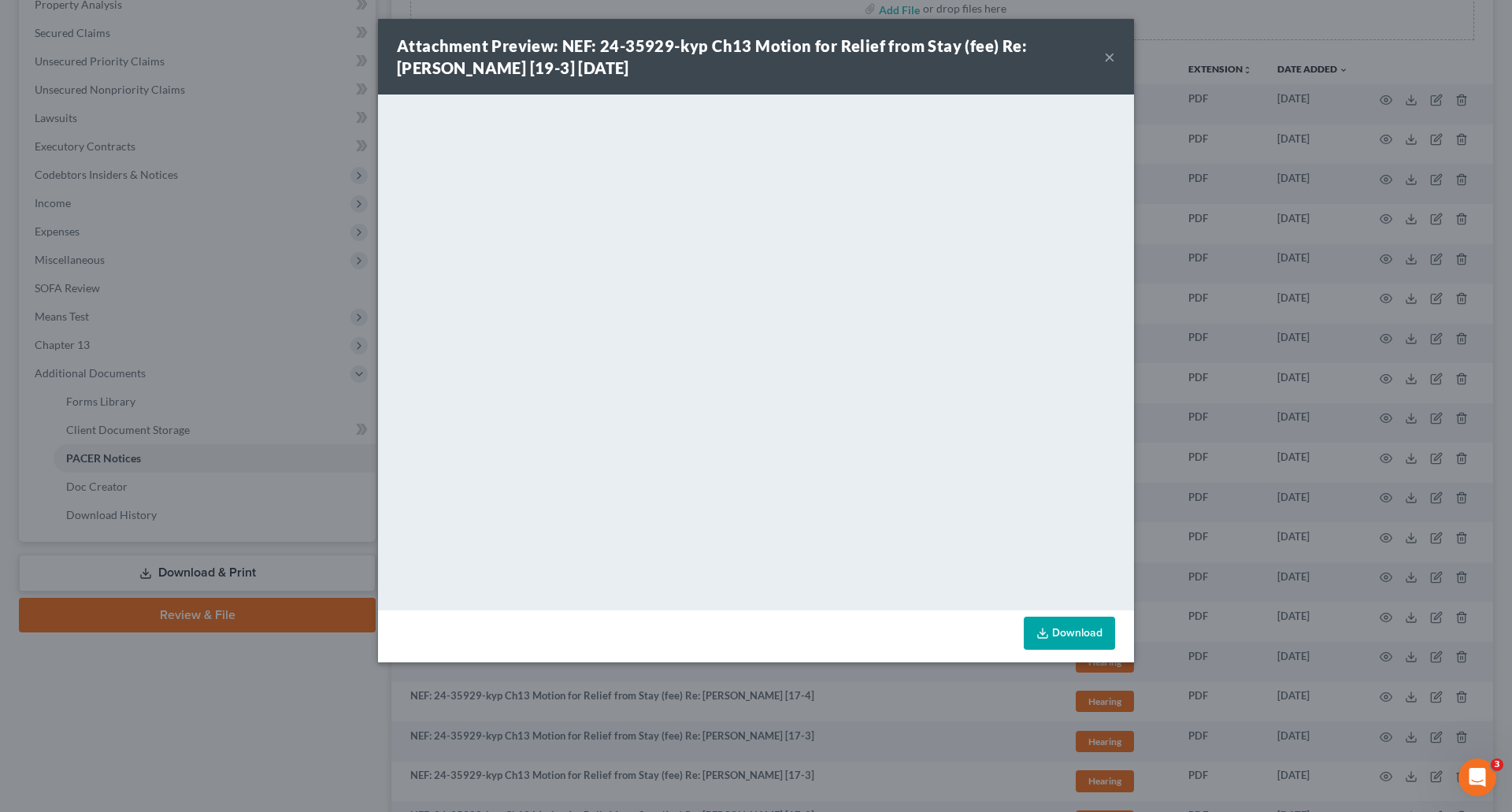
click at [1108, 54] on button "×" at bounding box center [1110, 56] width 11 height 19
